Goal: Task Accomplishment & Management: Manage account settings

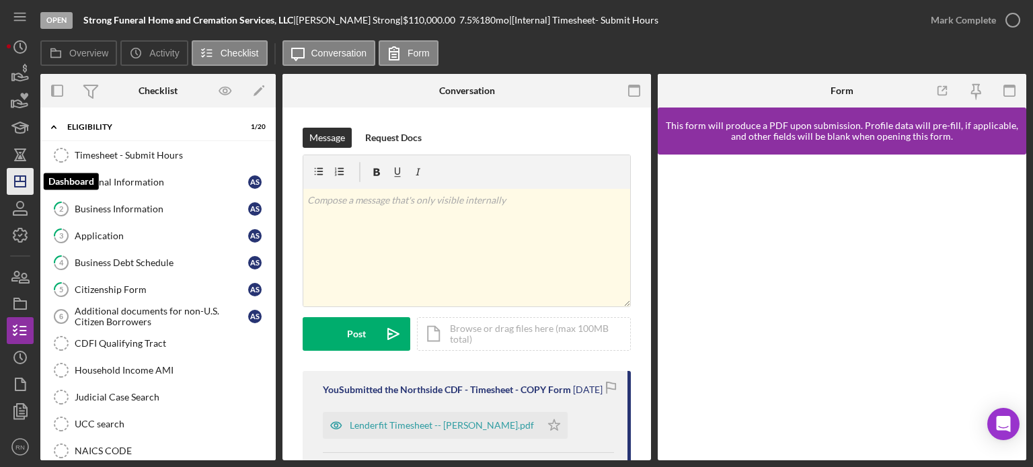
click at [13, 184] on icon "Icon/Dashboard" at bounding box center [20, 182] width 34 height 34
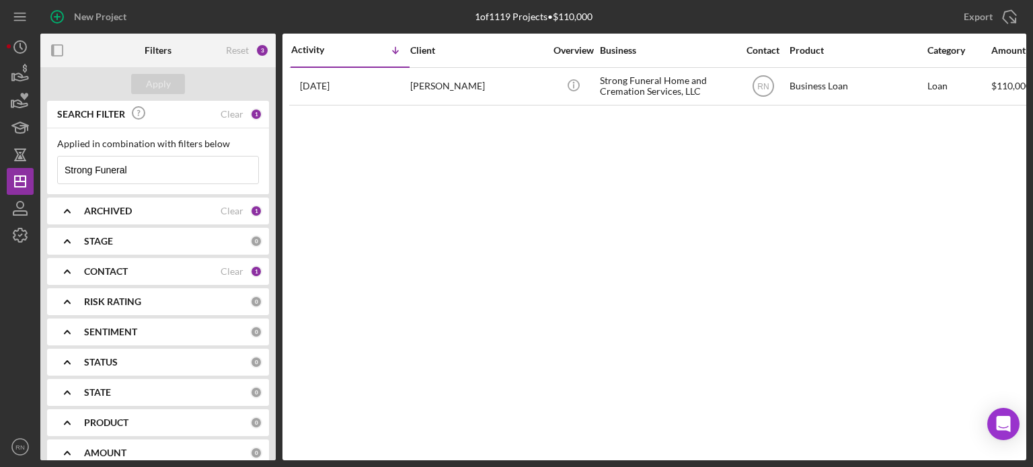
click at [151, 176] on input "Strong Funeral" at bounding box center [158, 170] width 200 height 27
type input "S"
click at [161, 84] on div "Apply" at bounding box center [158, 84] width 25 height 20
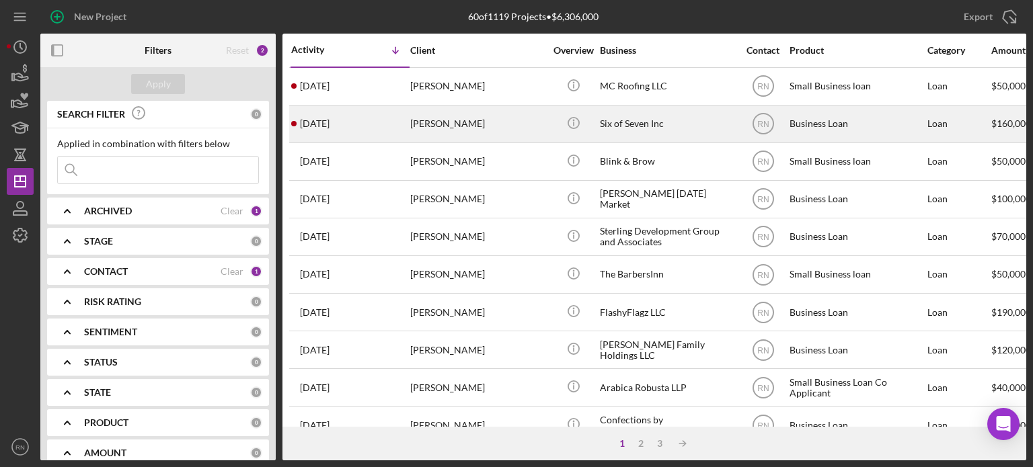
click at [457, 123] on div "[PERSON_NAME]" at bounding box center [477, 124] width 135 height 36
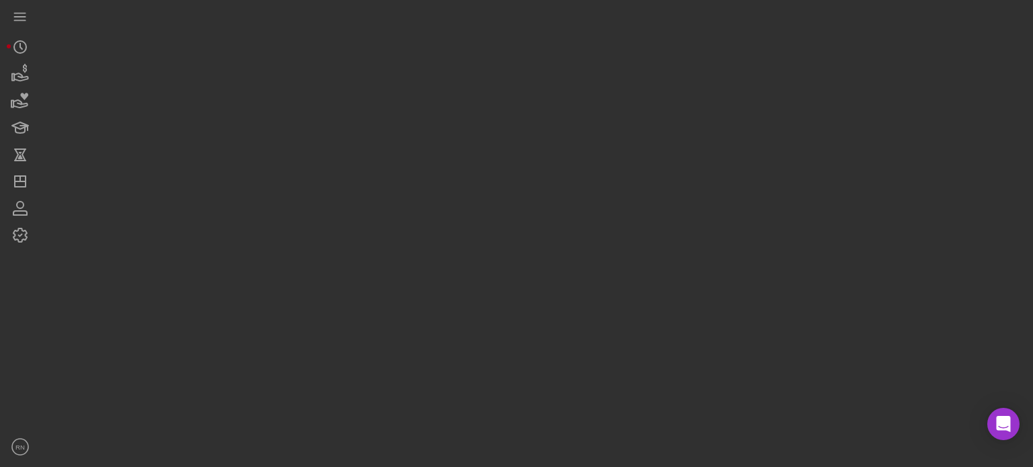
click at [457, 123] on div at bounding box center [533, 230] width 986 height 461
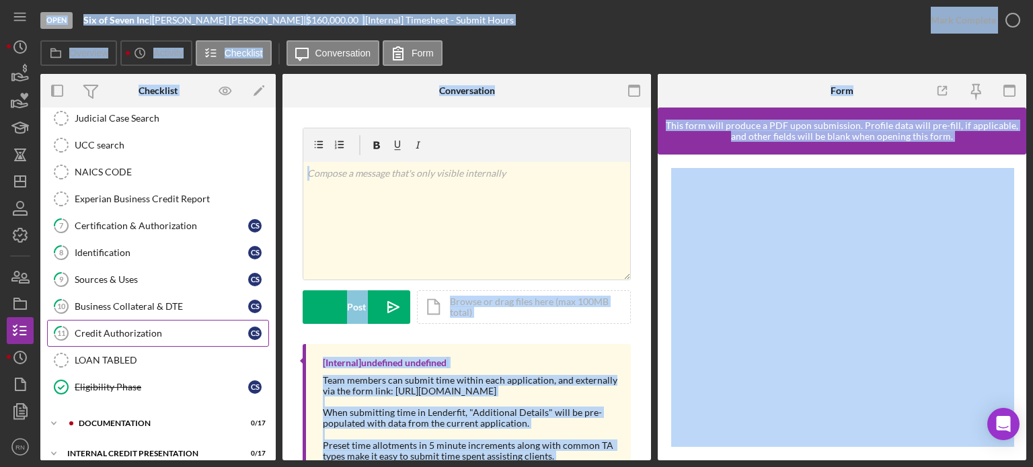
scroll to position [287, 0]
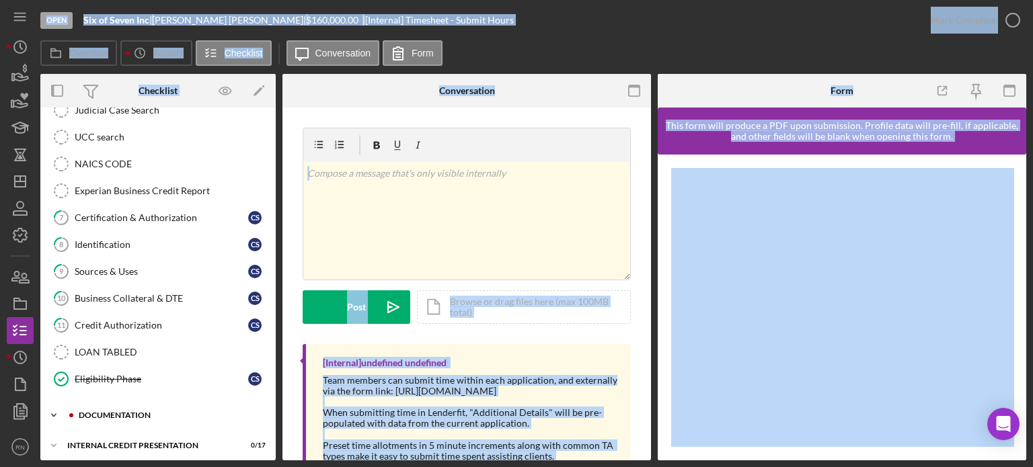
click at [114, 412] on div "documentation" at bounding box center [169, 416] width 180 height 8
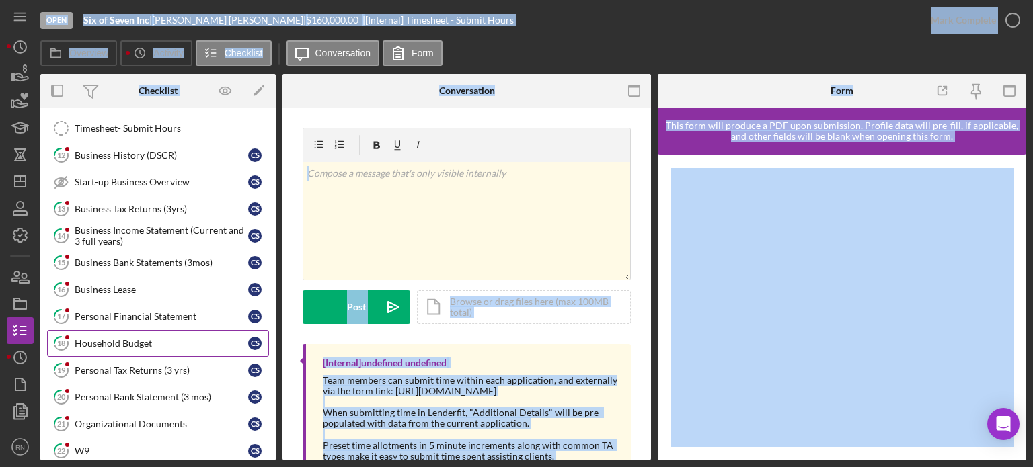
scroll to position [624, 0]
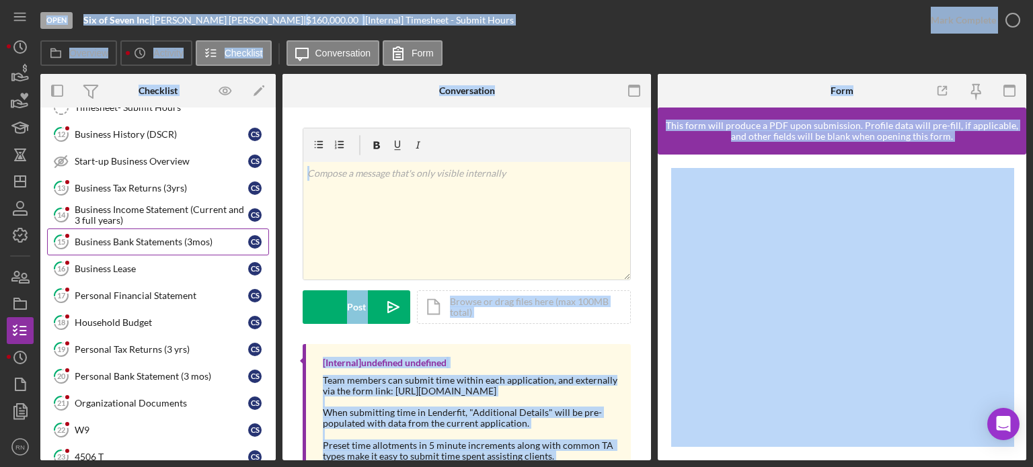
click at [205, 237] on div "Business Bank Statements (3mos)" at bounding box center [162, 242] width 174 height 11
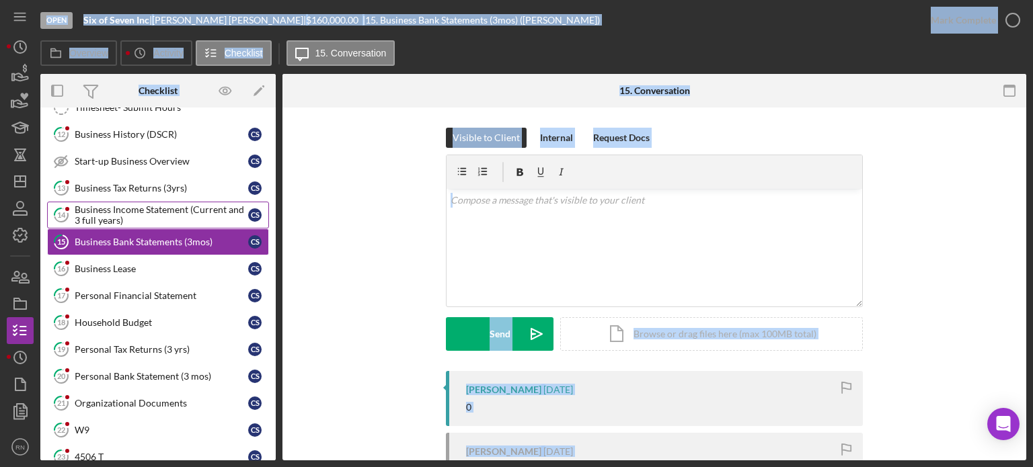
click at [178, 204] on div "Business Income Statement (Current and 3 full years)" at bounding box center [162, 215] width 174 height 22
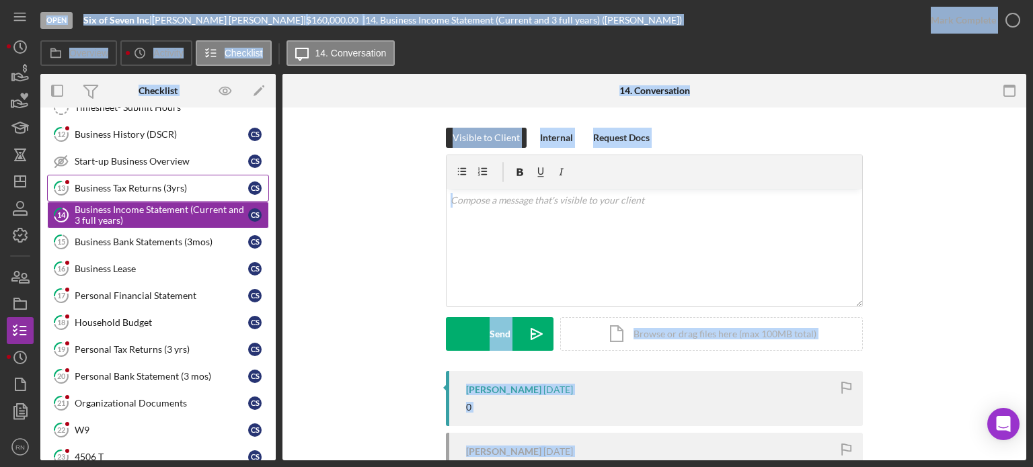
click at [178, 183] on div "Business Tax Returns (3yrs)" at bounding box center [162, 188] width 174 height 11
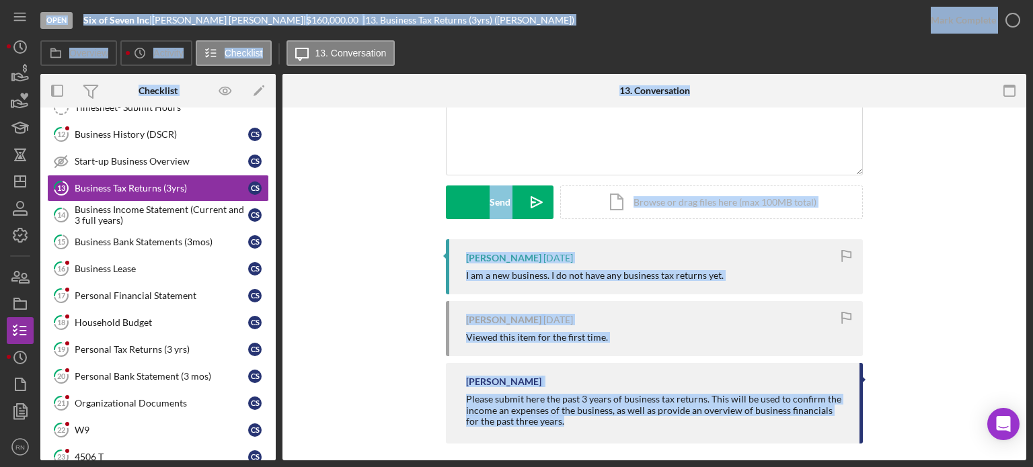
scroll to position [135, 0]
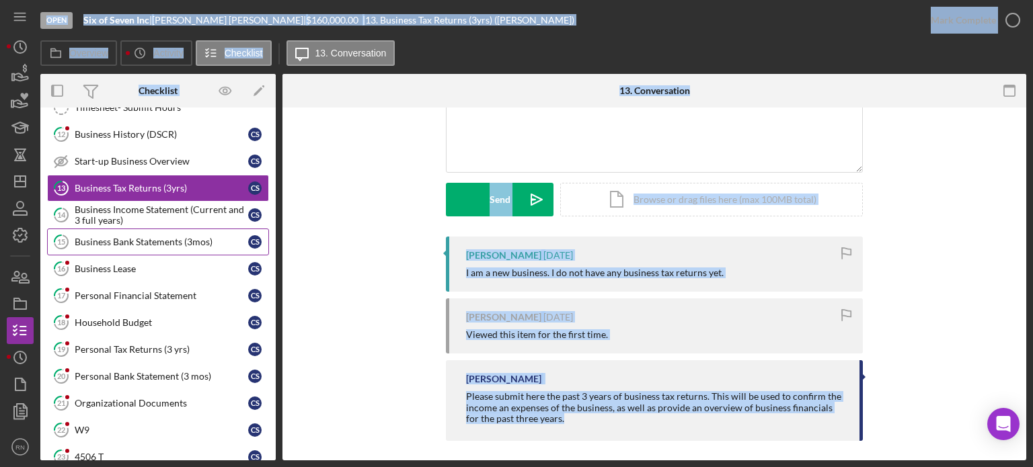
click at [171, 237] on div "Business Bank Statements (3mos)" at bounding box center [162, 242] width 174 height 11
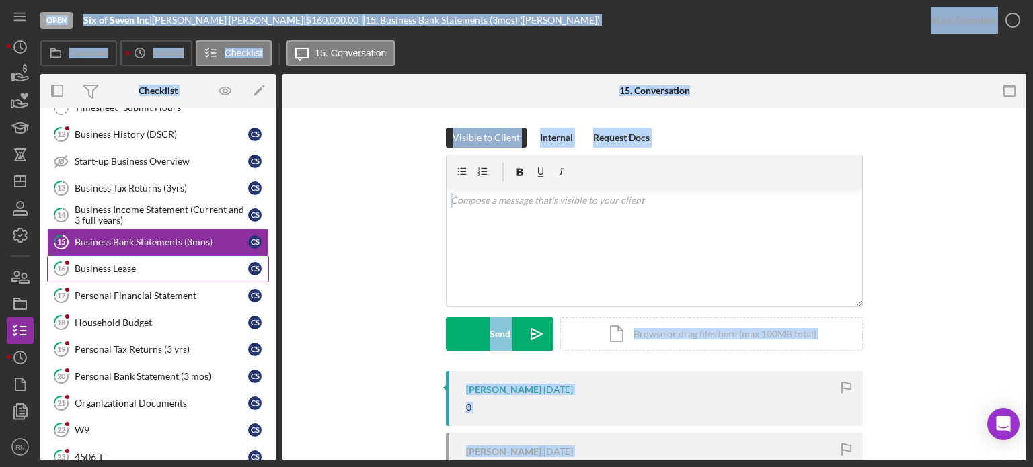
click at [112, 264] on div "Business Lease" at bounding box center [162, 269] width 174 height 11
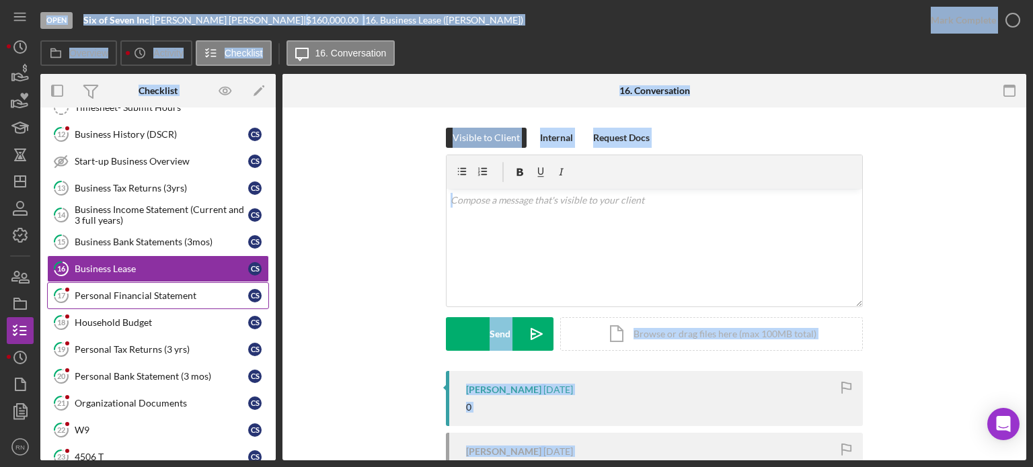
click at [120, 291] on div "Personal Financial Statement" at bounding box center [162, 296] width 174 height 11
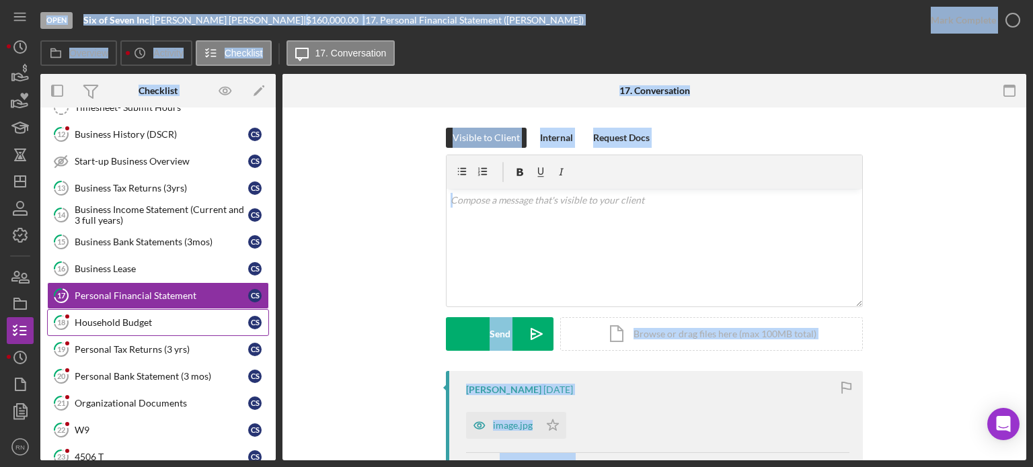
click at [108, 317] on div "Household Budget" at bounding box center [162, 322] width 174 height 11
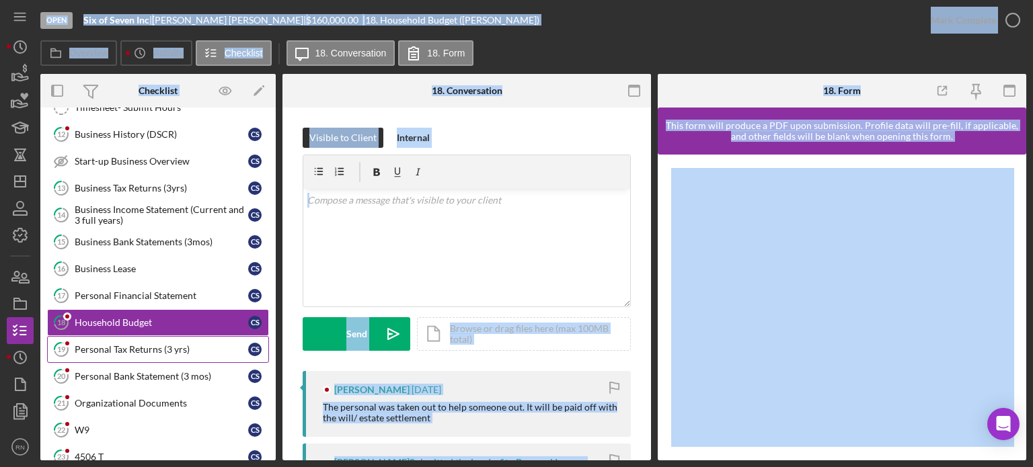
click at [110, 344] on div "Personal Tax Returns (3 yrs)" at bounding box center [162, 349] width 174 height 11
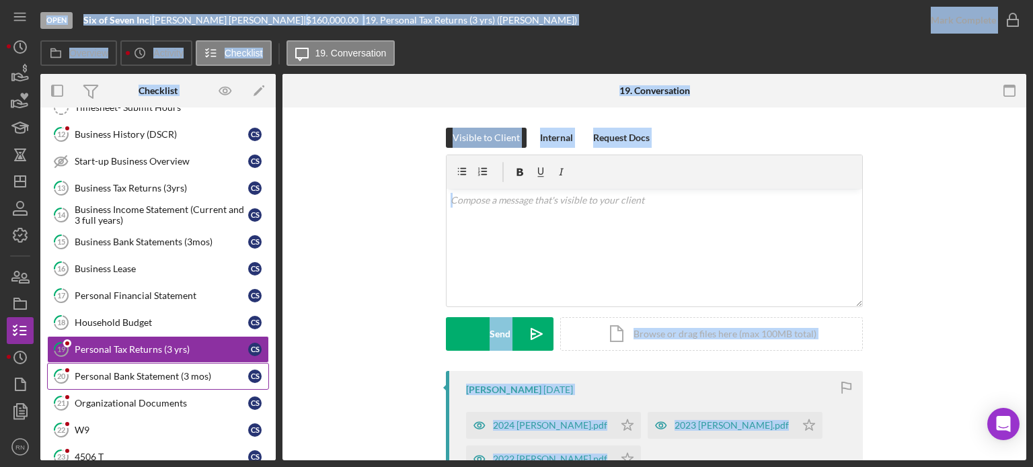
click at [100, 373] on div "Personal Bank Statement (3 mos)" at bounding box center [162, 376] width 174 height 11
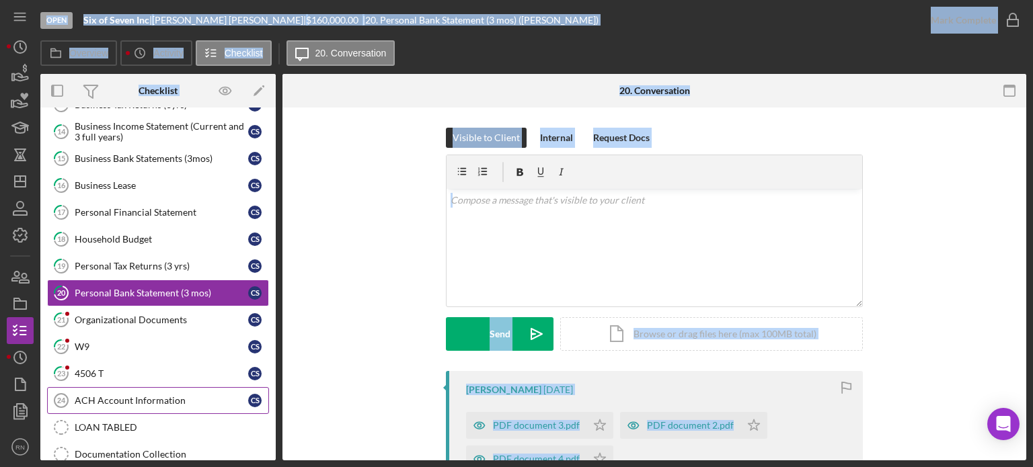
scroll to position [747, 0]
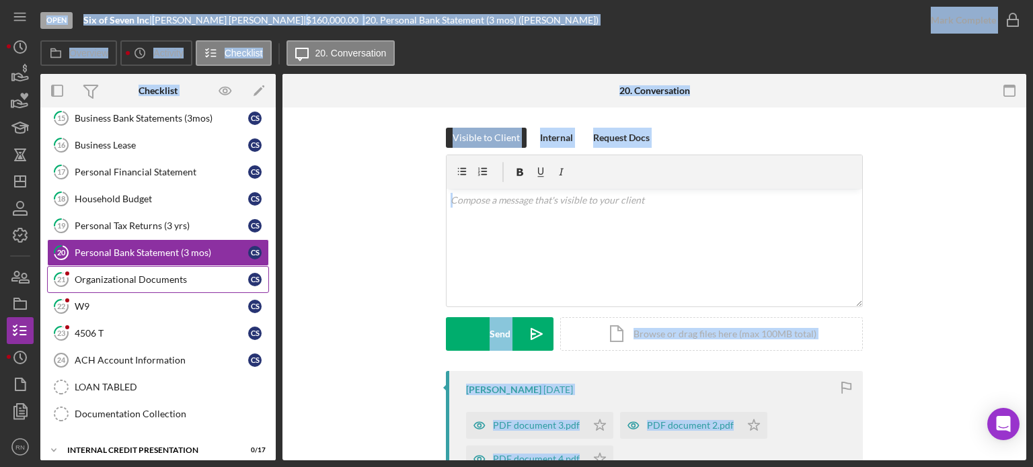
click at [141, 266] on link "21 Organizational Documents C S" at bounding box center [158, 279] width 222 height 27
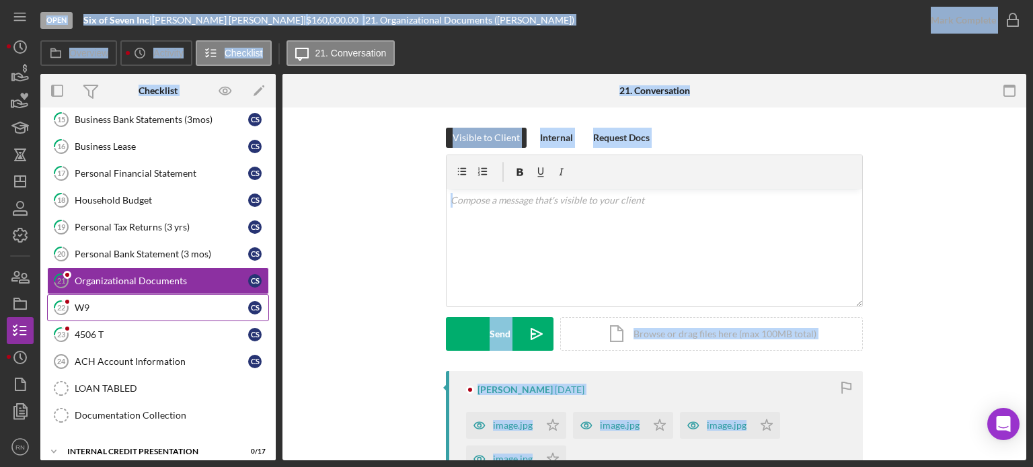
scroll to position [747, 0]
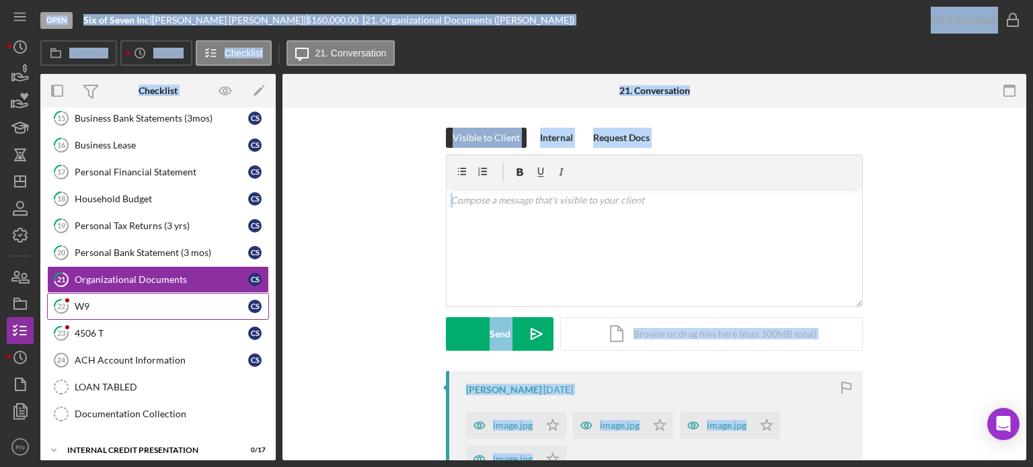
click at [88, 301] on div "W9" at bounding box center [162, 306] width 174 height 11
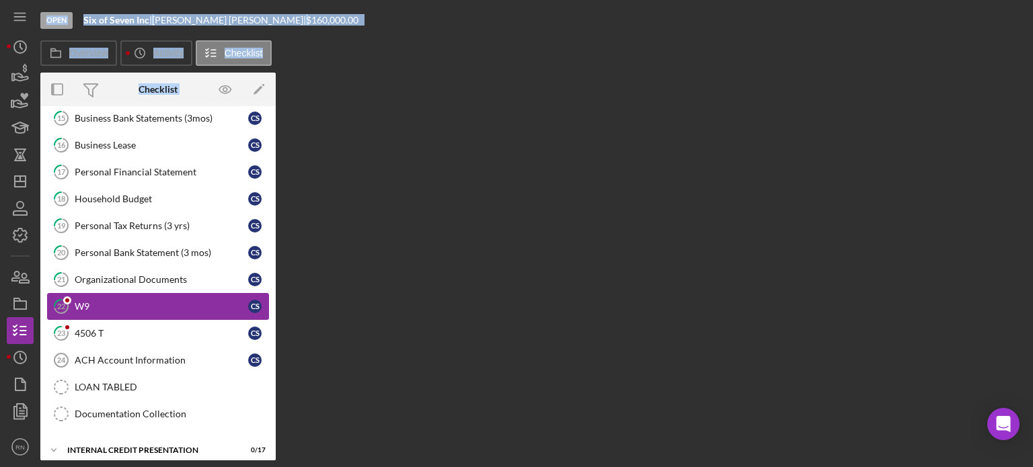
scroll to position [747, 0]
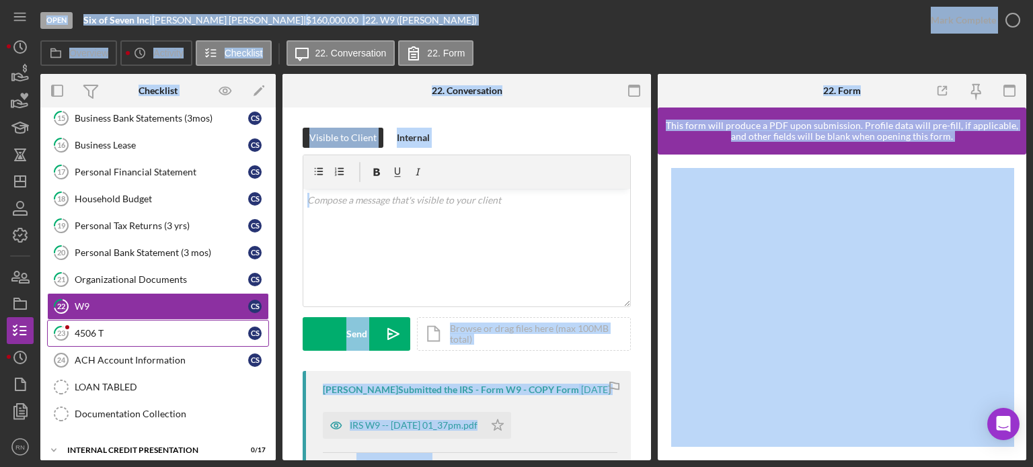
click at [92, 320] on link "23 4506 T C S" at bounding box center [158, 333] width 222 height 27
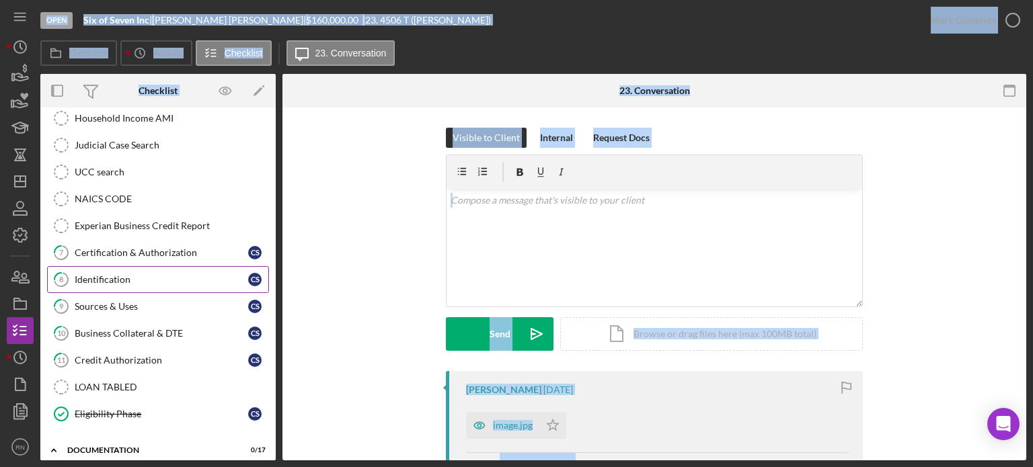
scroll to position [209, 0]
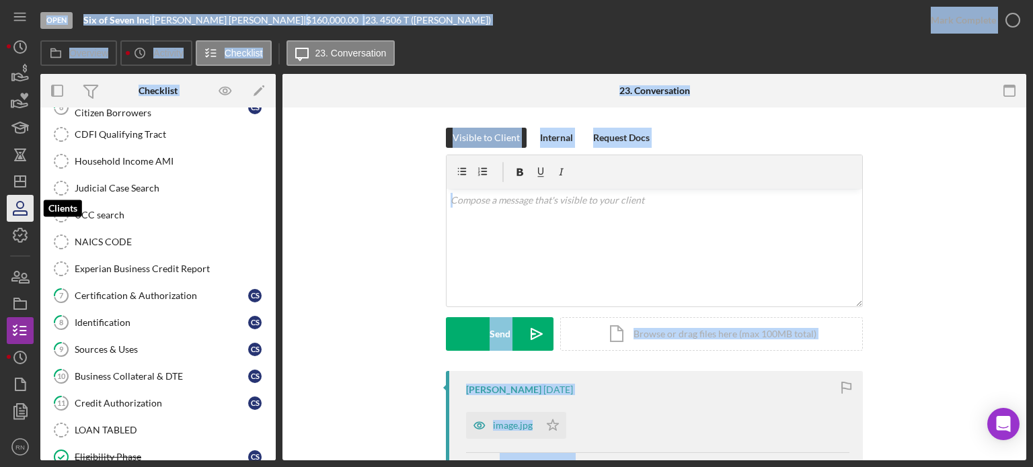
click at [23, 206] on icon "button" at bounding box center [20, 205] width 7 height 7
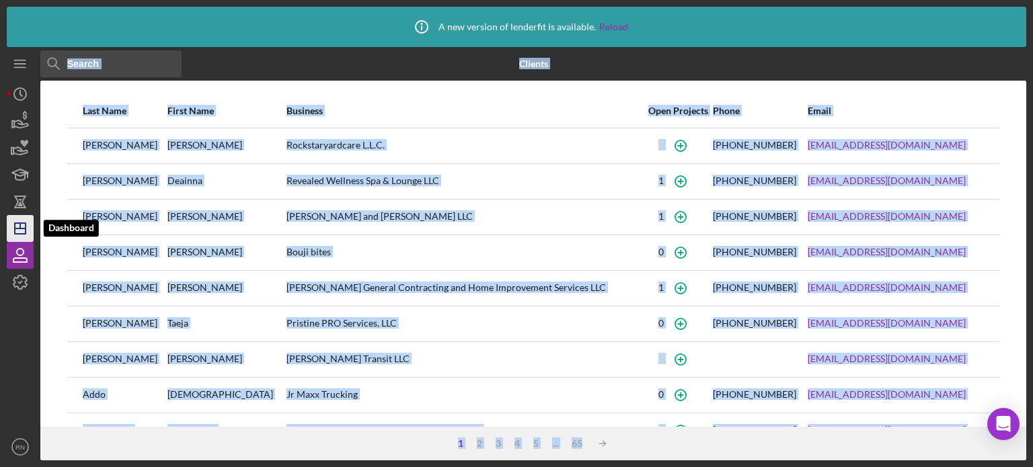
click at [30, 226] on icon "Icon/Dashboard" at bounding box center [20, 229] width 34 height 34
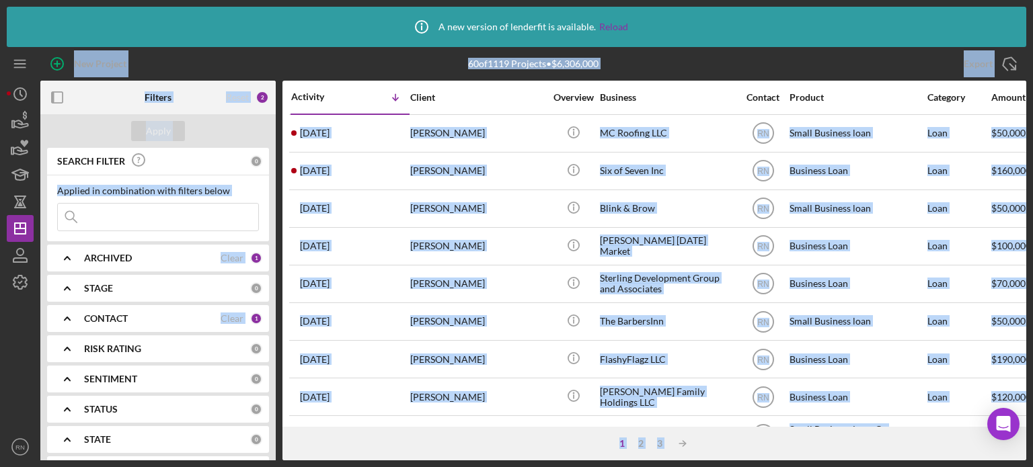
click at [178, 209] on input at bounding box center [158, 217] width 200 height 27
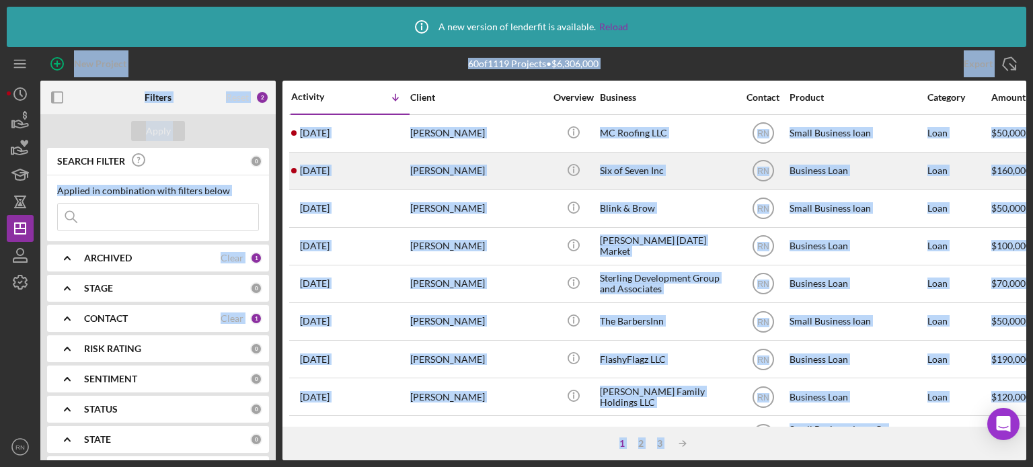
click at [321, 166] on time "[DATE]" at bounding box center [315, 170] width 30 height 11
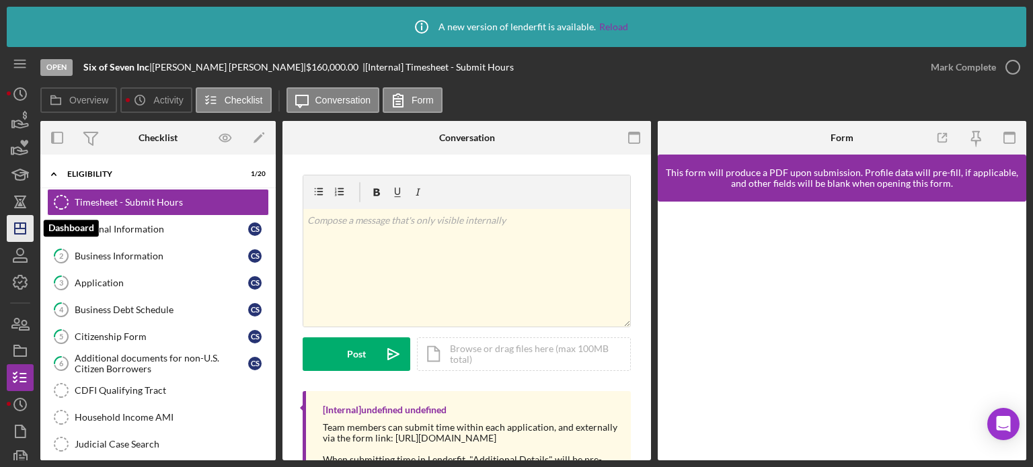
click at [21, 231] on icon "Icon/Dashboard" at bounding box center [20, 229] width 34 height 34
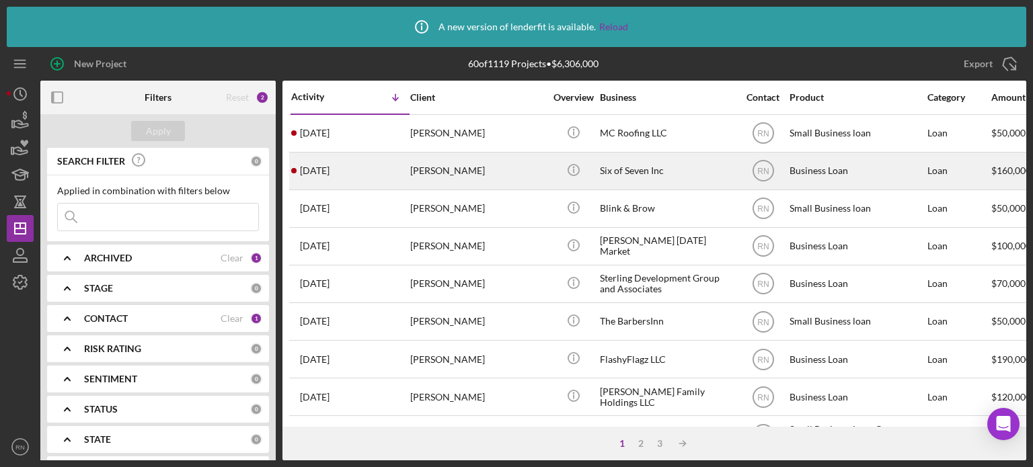
click at [463, 174] on div "[PERSON_NAME]" at bounding box center [477, 171] width 135 height 36
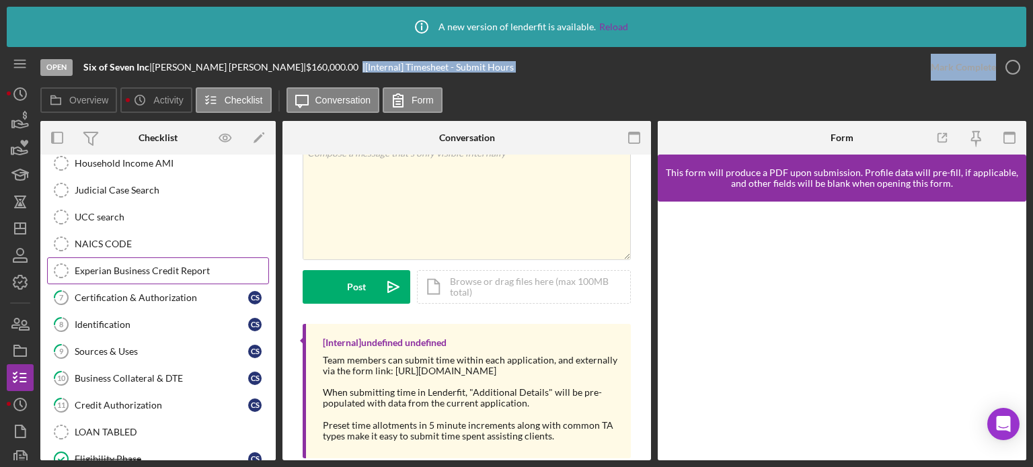
scroll to position [334, 0]
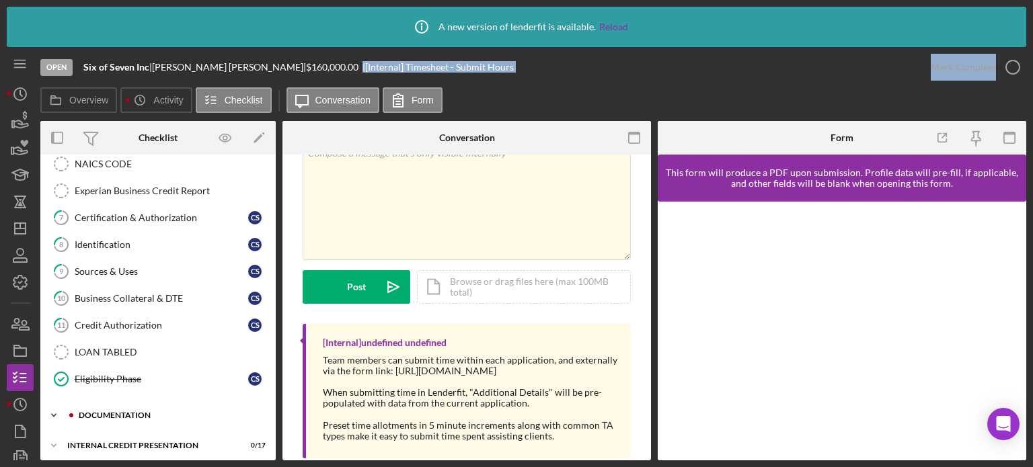
click at [152, 402] on div "Icon/Expander documentation 0 / 17" at bounding box center [157, 415] width 235 height 27
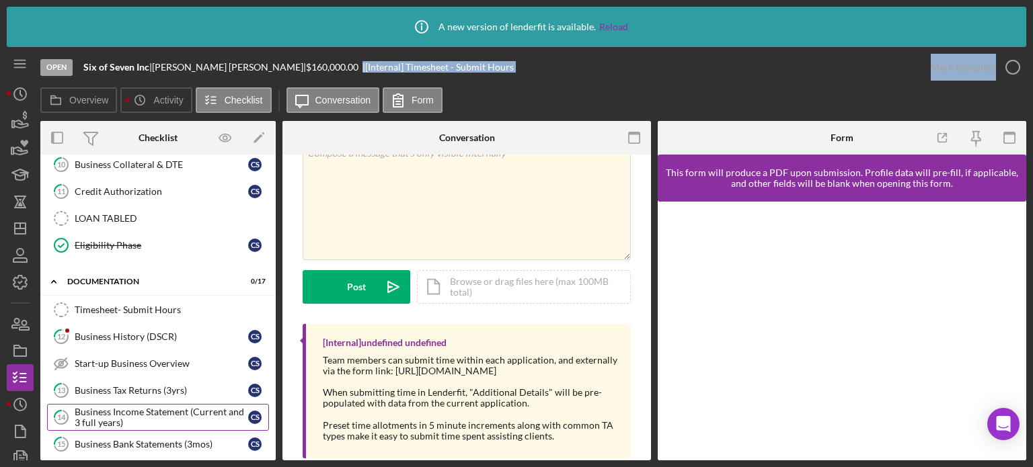
scroll to position [469, 0]
click at [190, 332] on div "Business History (DSCR)" at bounding box center [162, 336] width 174 height 11
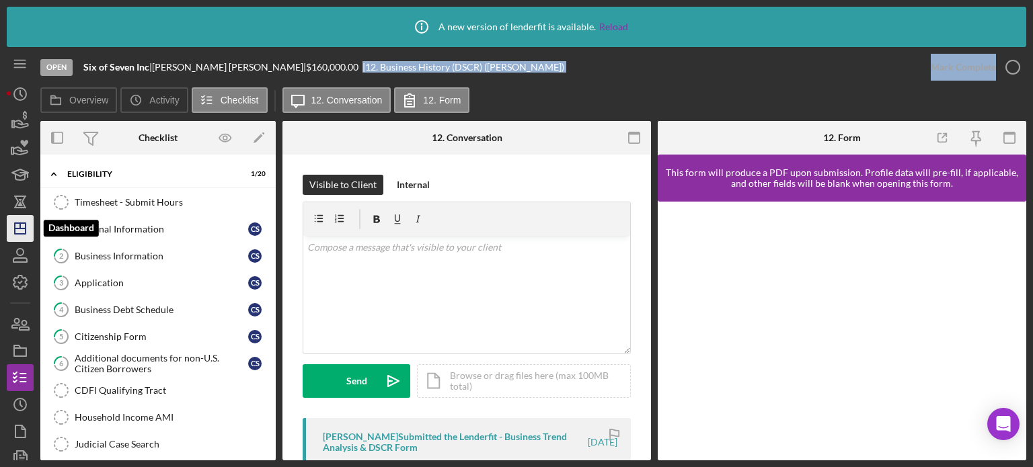
click at [31, 239] on icon "Icon/Dashboard" at bounding box center [20, 229] width 34 height 34
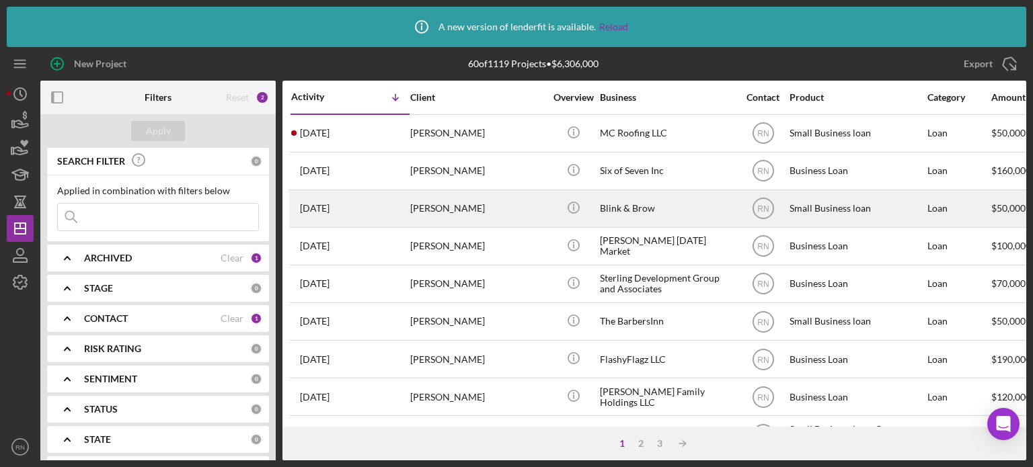
click at [417, 214] on div "[PERSON_NAME]" at bounding box center [477, 209] width 135 height 36
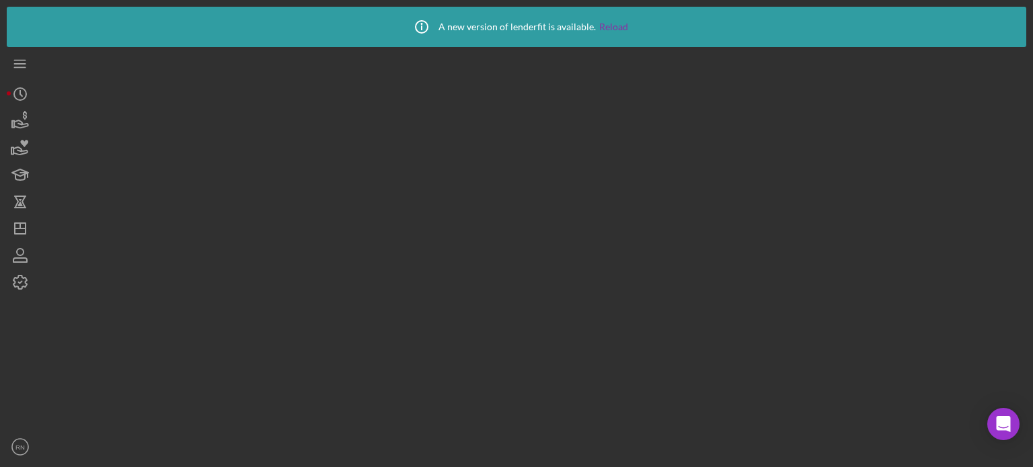
click at [417, 214] on div at bounding box center [533, 254] width 986 height 414
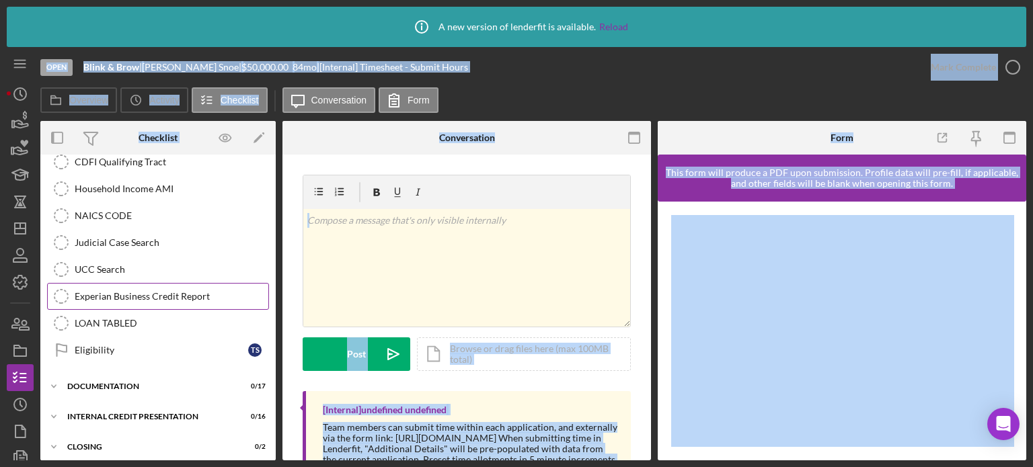
scroll to position [311, 0]
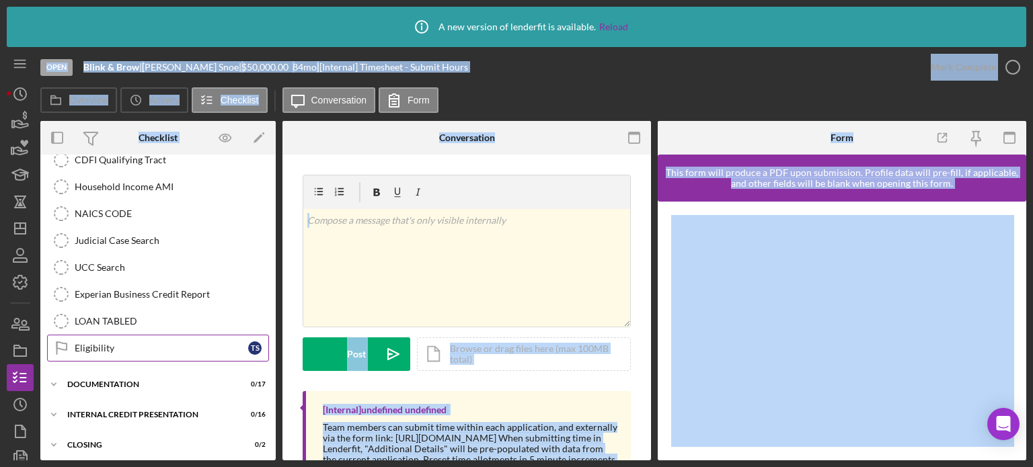
click at [144, 346] on div "Eligibility" at bounding box center [162, 348] width 174 height 11
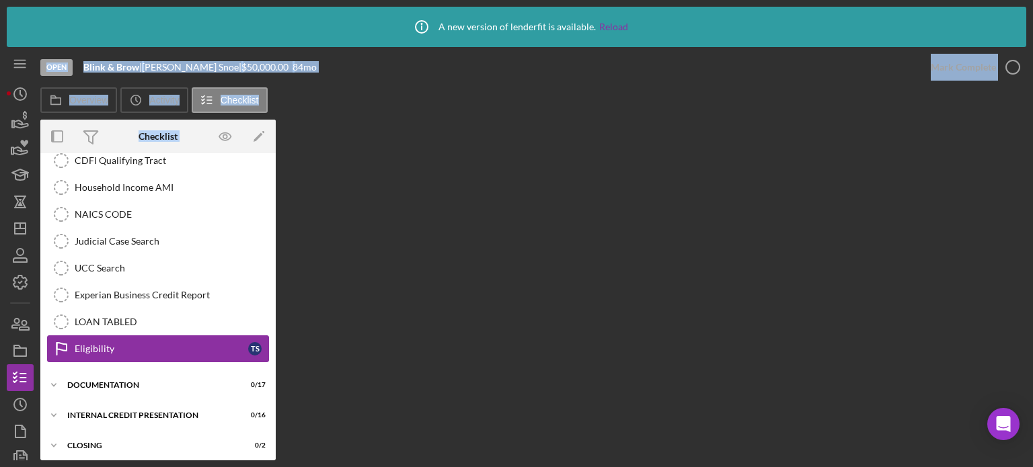
click at [144, 346] on div "Eligibility" at bounding box center [162, 349] width 174 height 11
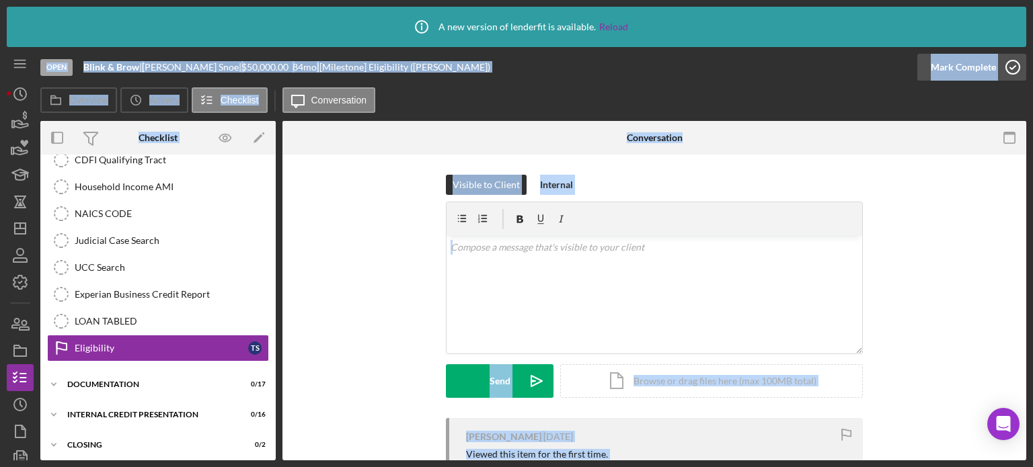
click at [1010, 62] on icon "button" at bounding box center [1013, 67] width 34 height 34
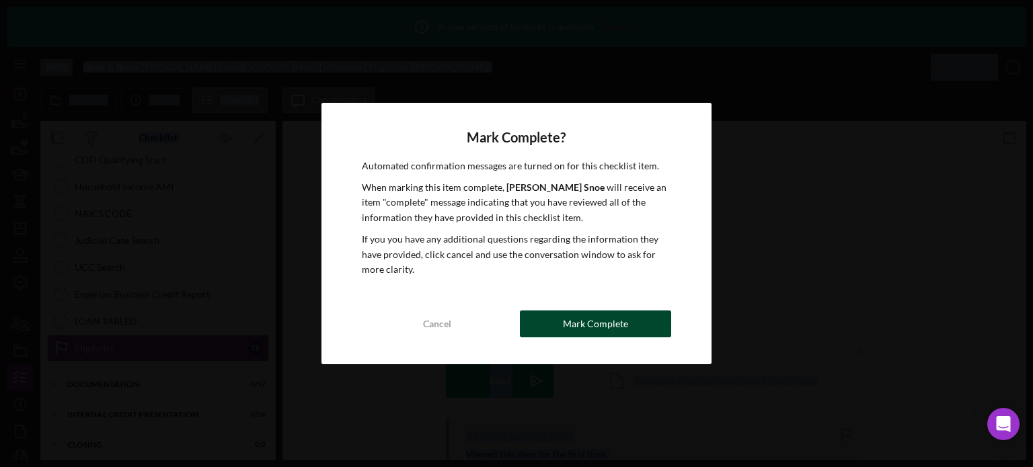
click at [558, 328] on button "Mark Complete" at bounding box center [595, 324] width 151 height 27
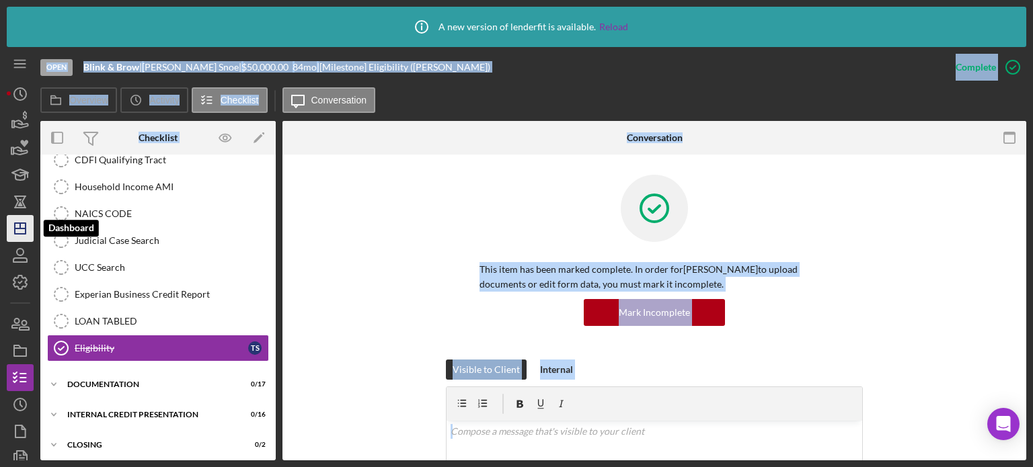
click at [33, 223] on icon "Icon/Dashboard" at bounding box center [20, 229] width 34 height 34
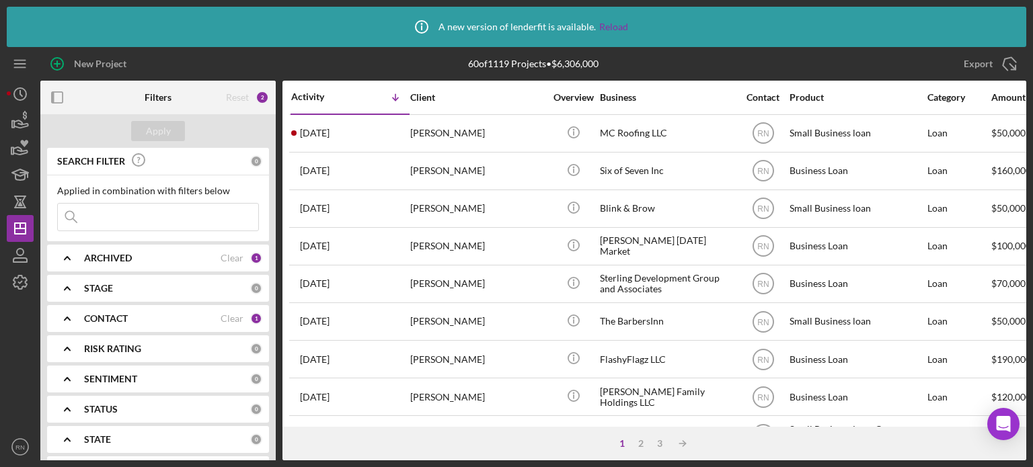
click at [0, 317] on div "Icon/Info A new version of lenderfit is available. Reload New Project 60 of 111…" at bounding box center [516, 233] width 1033 height 467
click at [17, 278] on icon "button" at bounding box center [19, 282] width 13 height 13
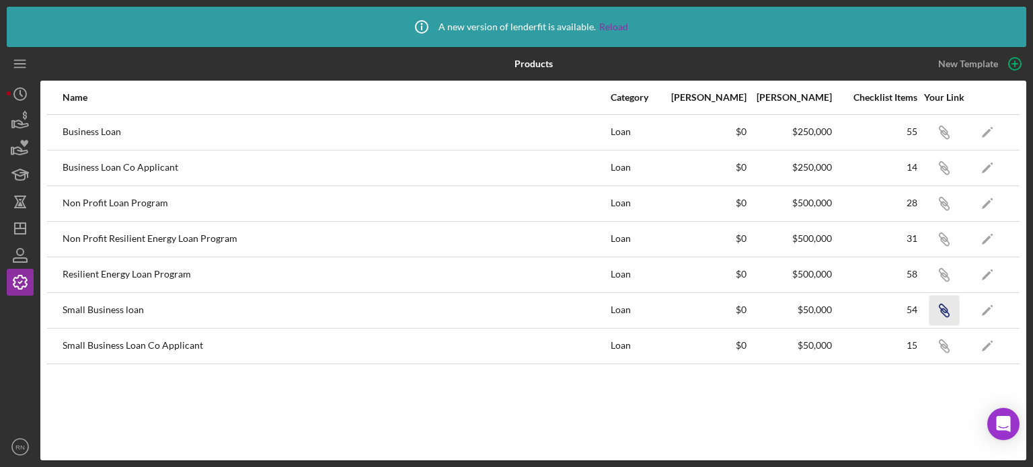
click at [939, 135] on icon "button" at bounding box center [943, 130] width 8 height 8
click at [947, 342] on icon "Icon/Link" at bounding box center [944, 346] width 30 height 30
